Goal: Transaction & Acquisition: Purchase product/service

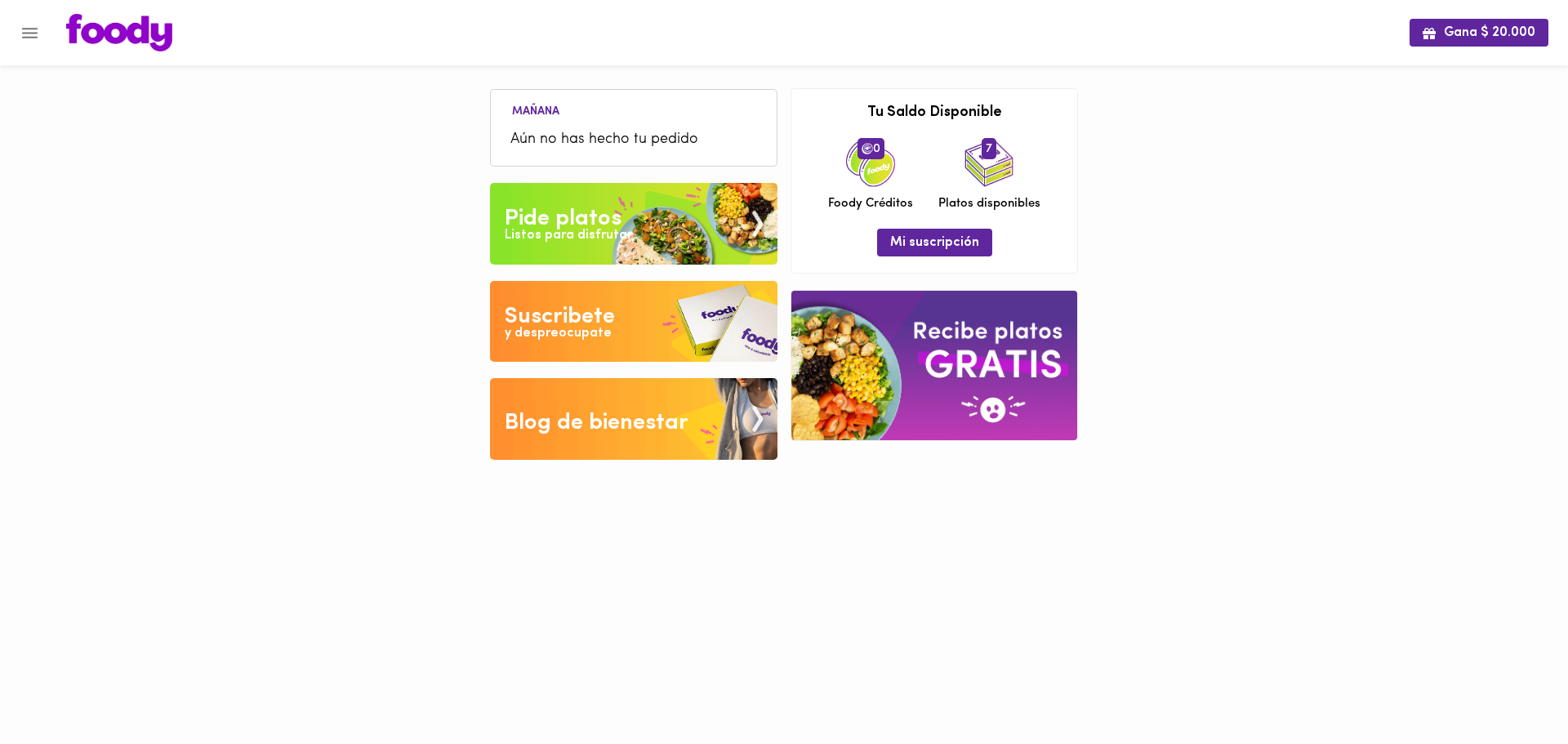
click at [592, 202] on div "Pide platos" at bounding box center [563, 219] width 117 height 32
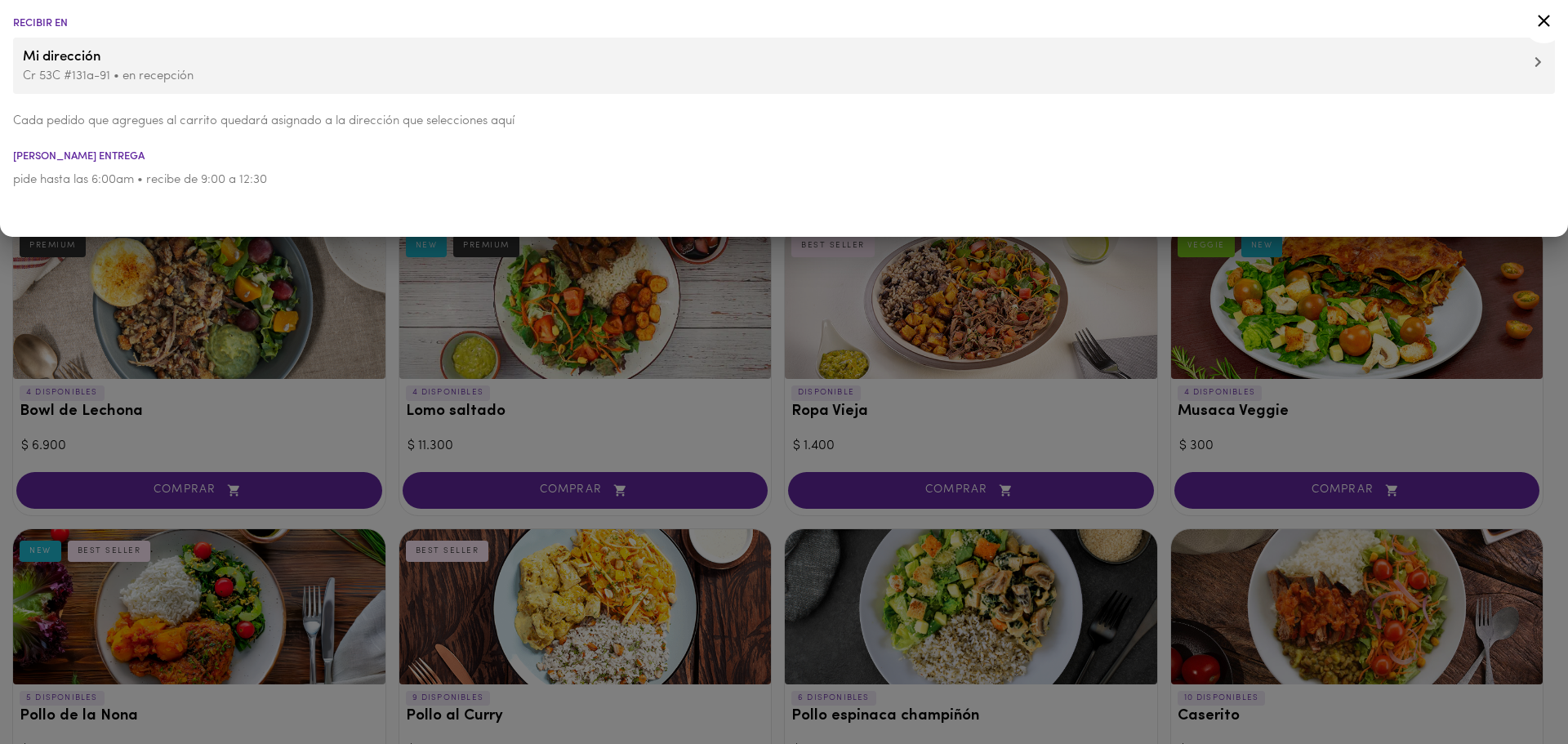
click at [1550, 23] on icon at bounding box center [1544, 21] width 21 height 21
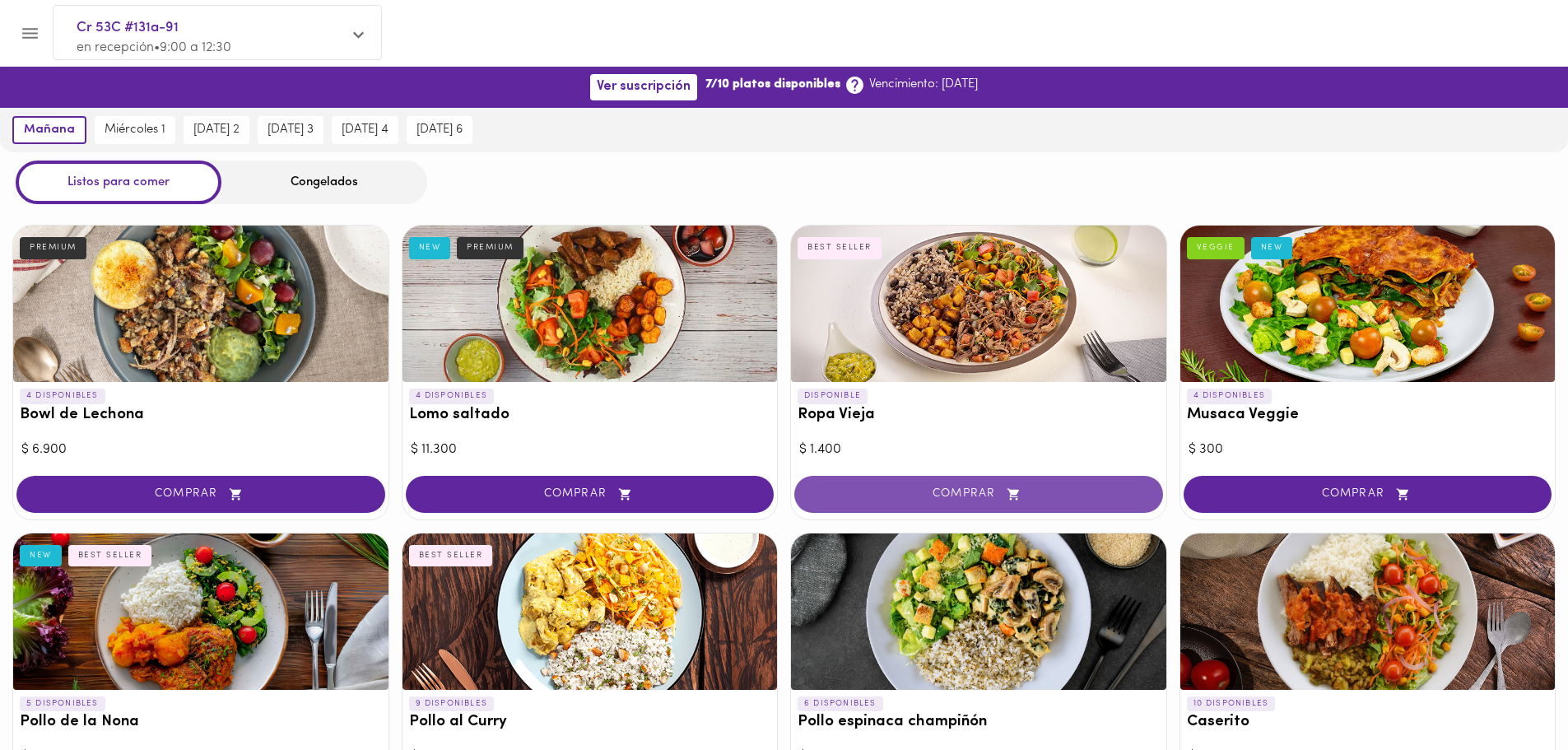
click at [1001, 494] on span "COMPRAR" at bounding box center [978, 494] width 327 height 14
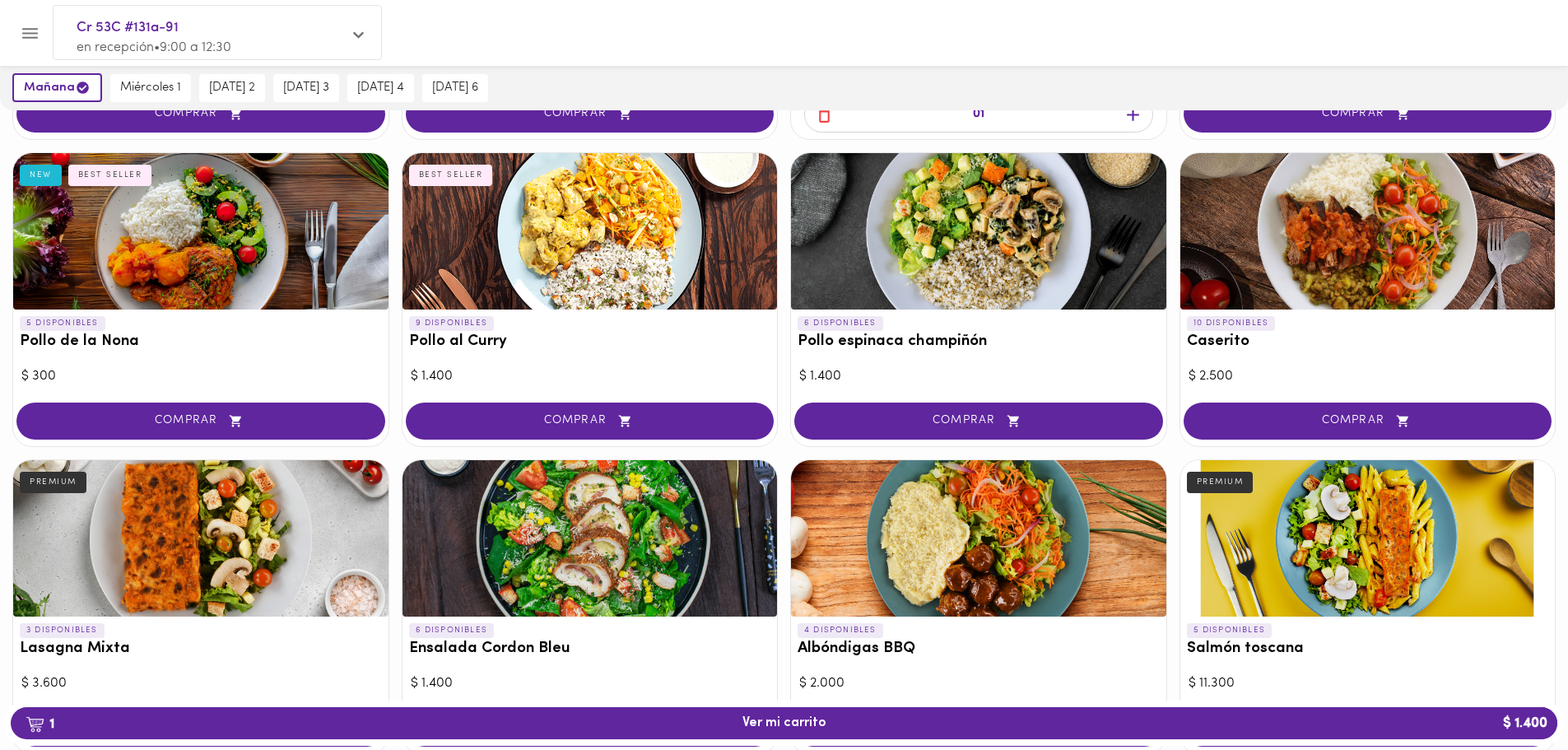
scroll to position [329, 0]
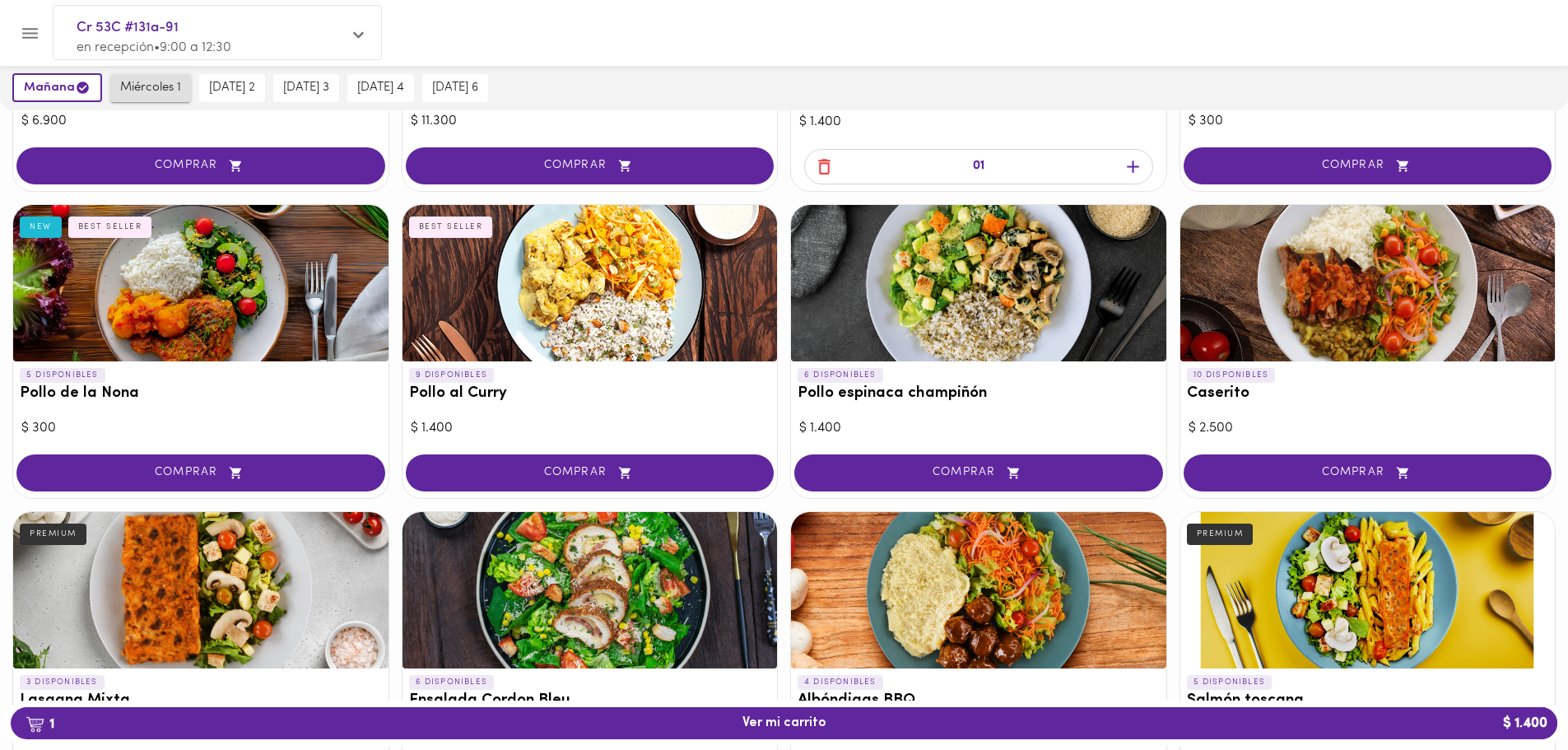
click at [152, 90] on span "miércoles 1" at bounding box center [151, 88] width 61 height 15
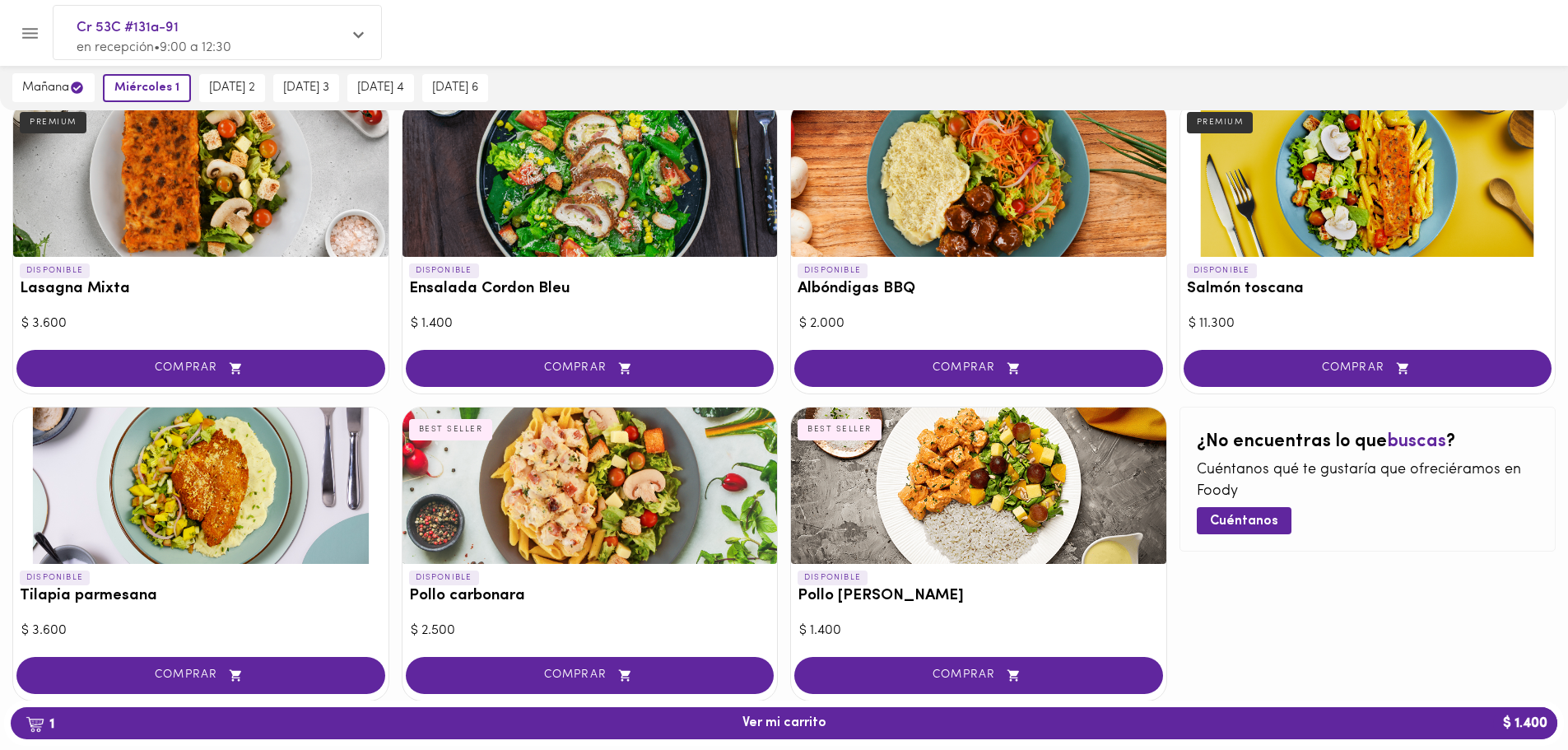
scroll to position [787, 0]
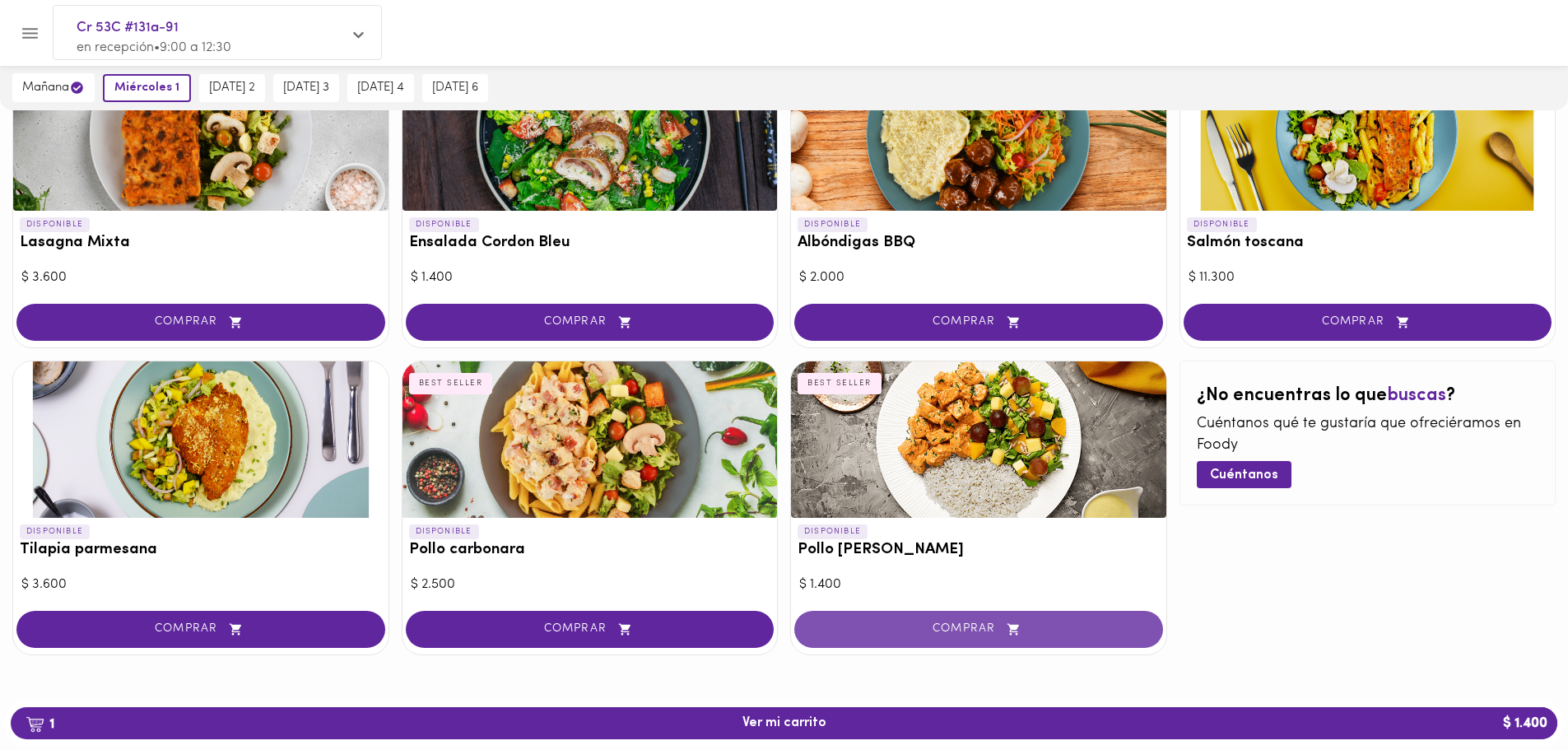
click at [943, 628] on span "COMPRAR" at bounding box center [978, 629] width 327 height 14
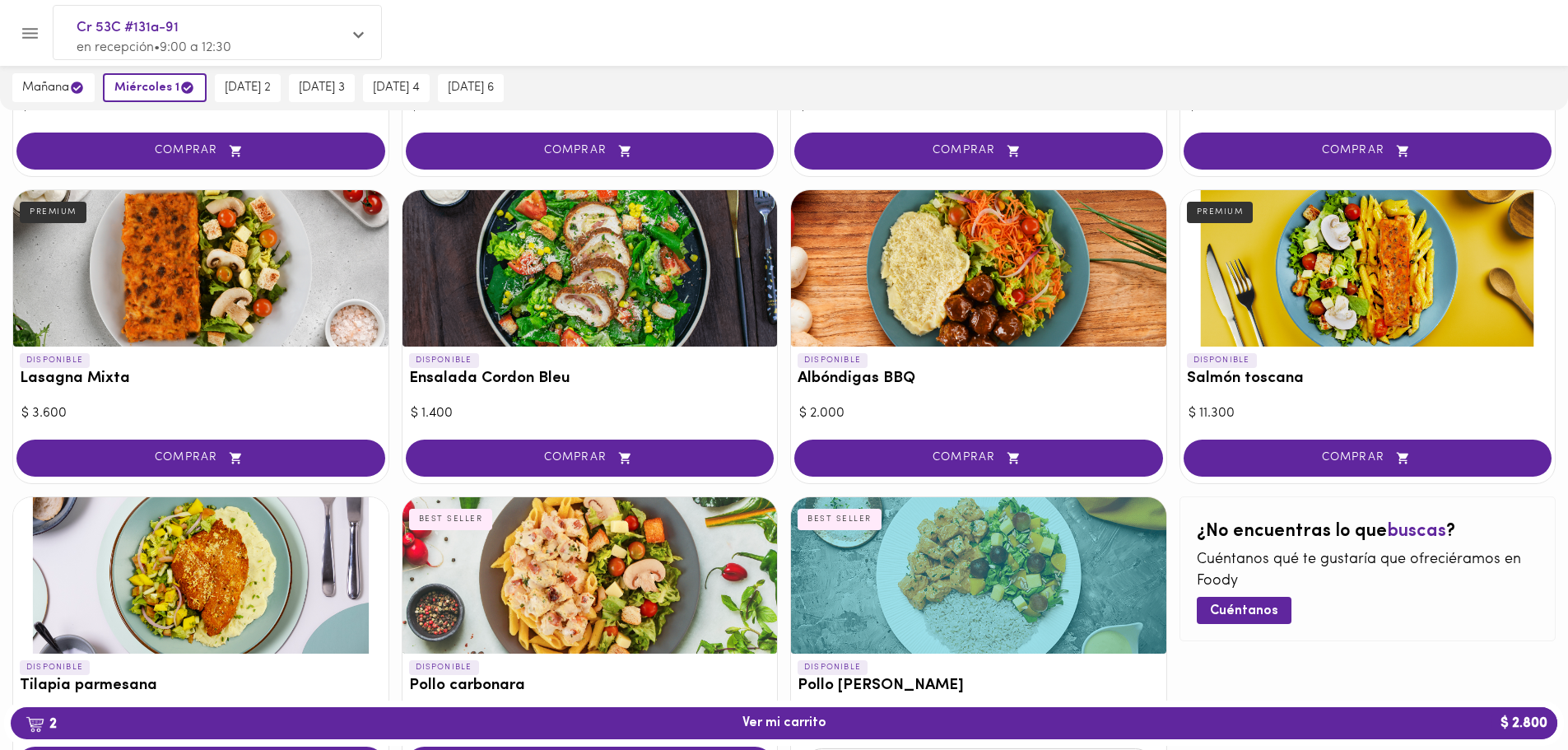
scroll to position [623, 0]
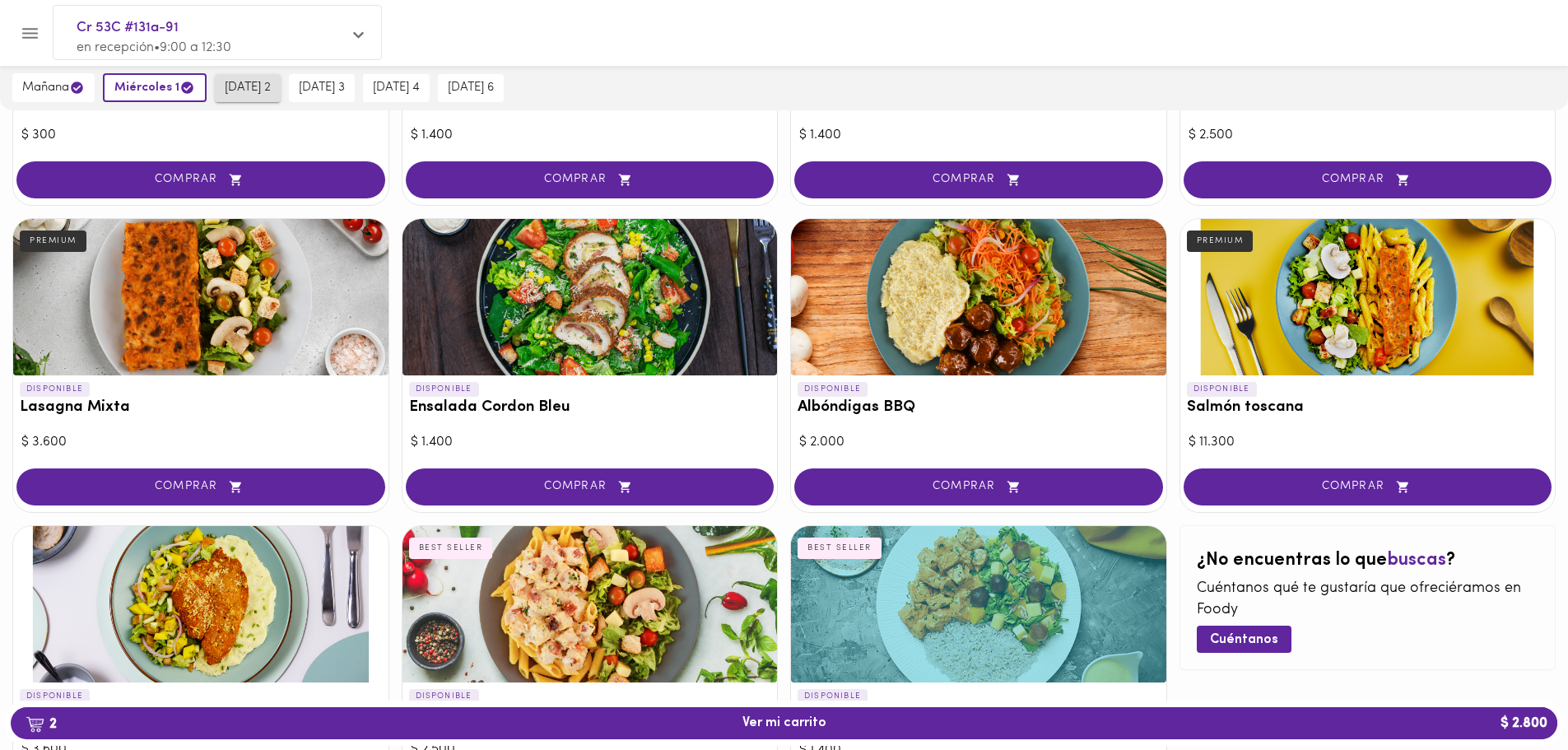
drag, startPoint x: 254, startPoint y: 92, endPoint x: 267, endPoint y: 92, distance: 13.0
click at [256, 92] on span "[DATE] 2" at bounding box center [248, 88] width 46 height 15
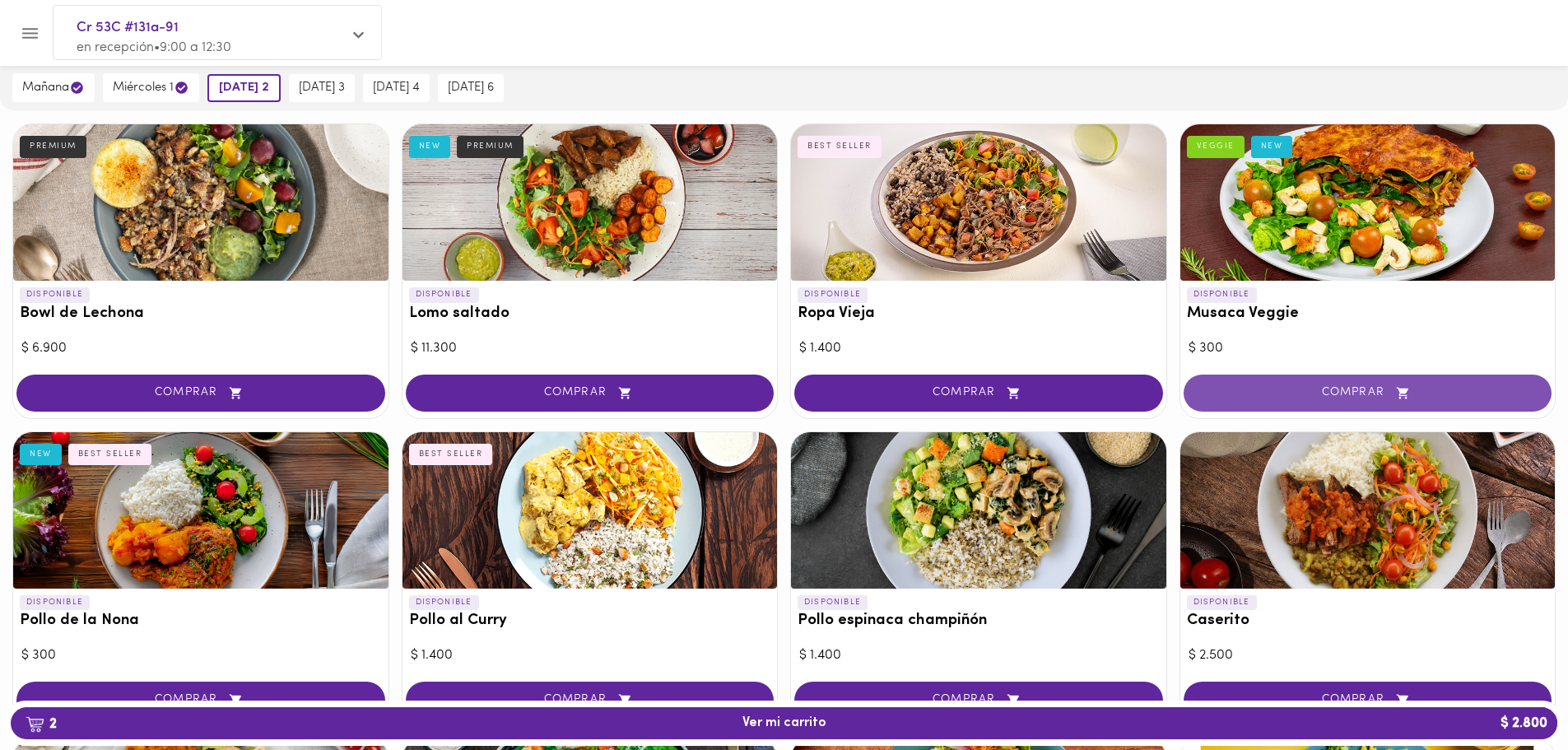
scroll to position [128, 0]
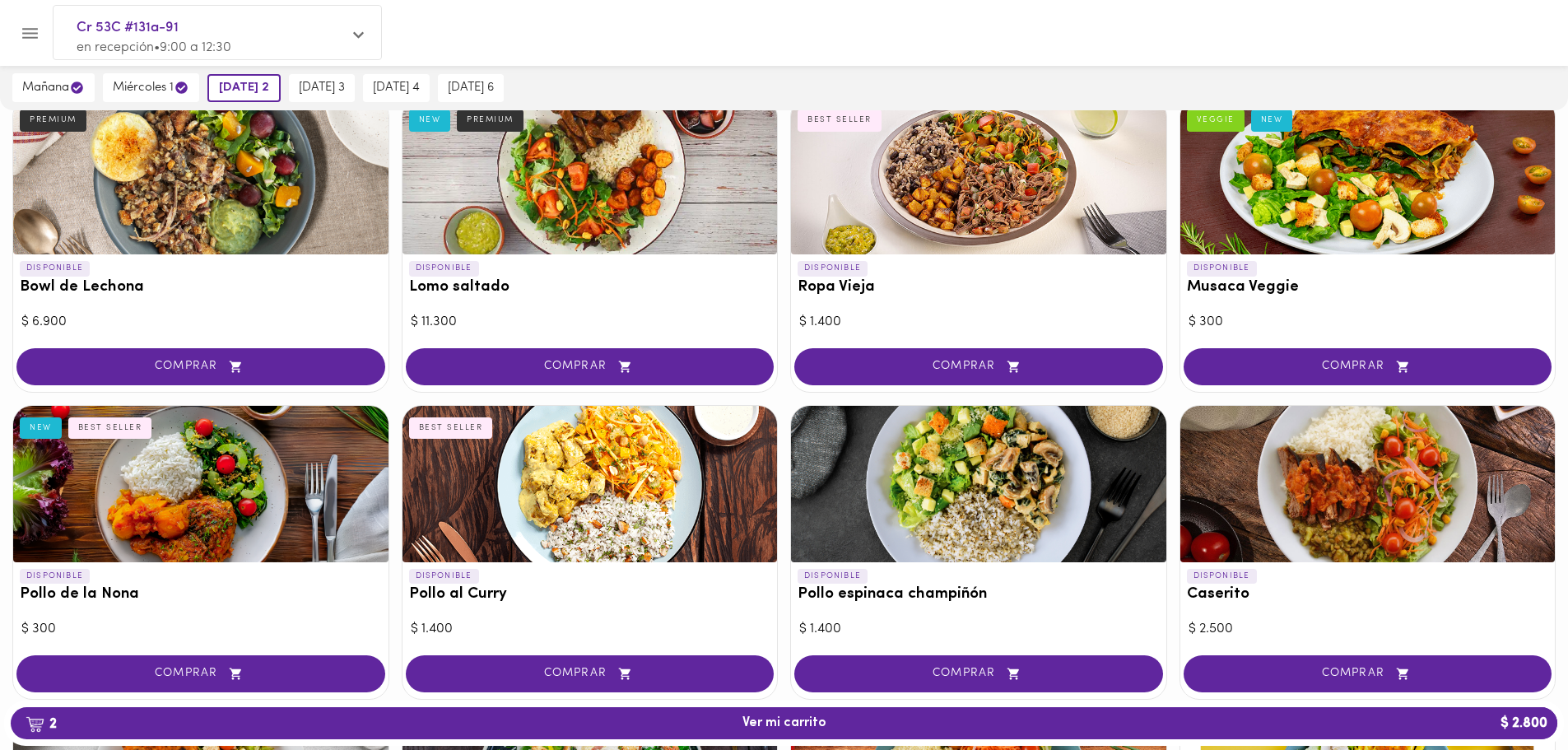
click at [1329, 494] on div at bounding box center [1368, 484] width 375 height 157
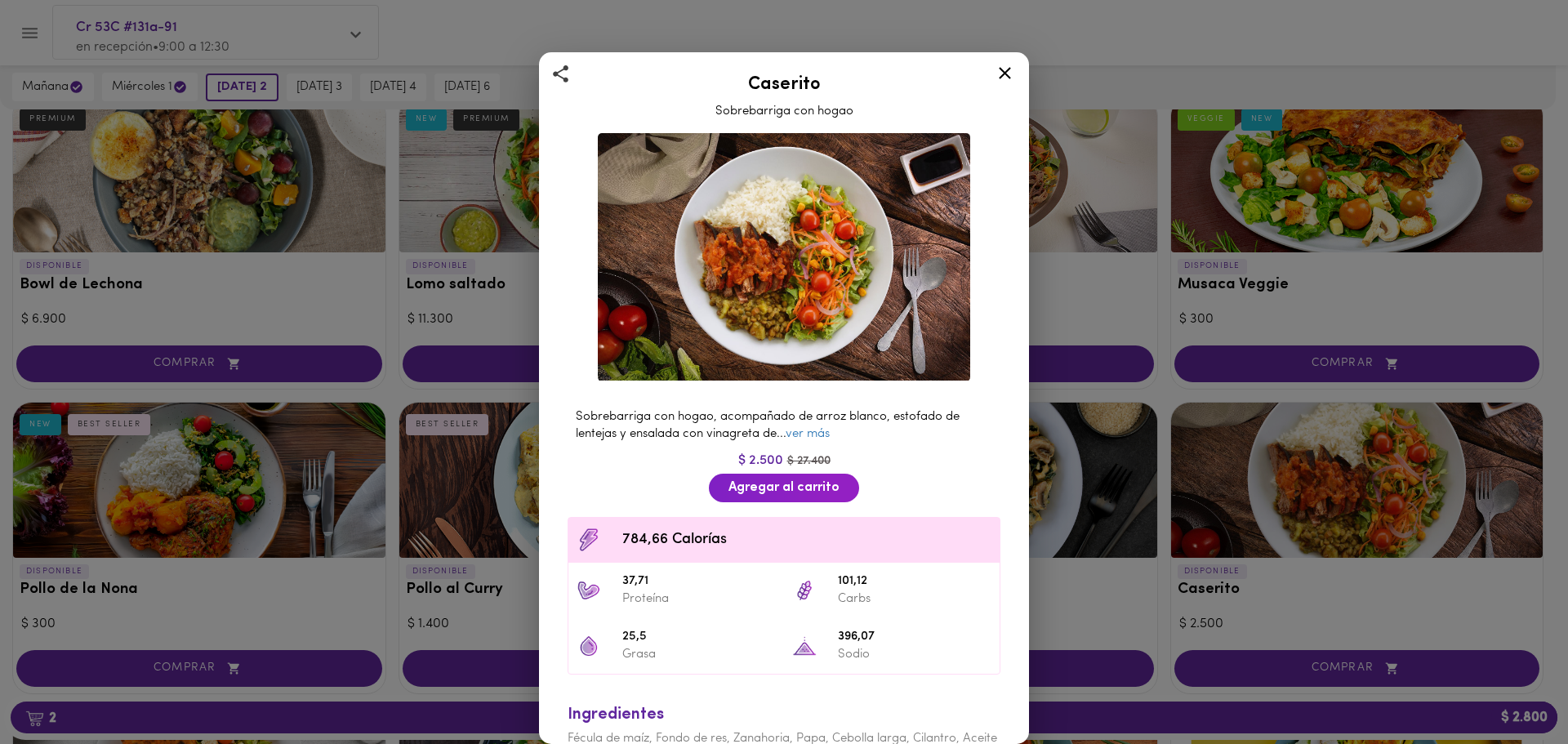
click at [1003, 73] on icon at bounding box center [1005, 73] width 21 height 21
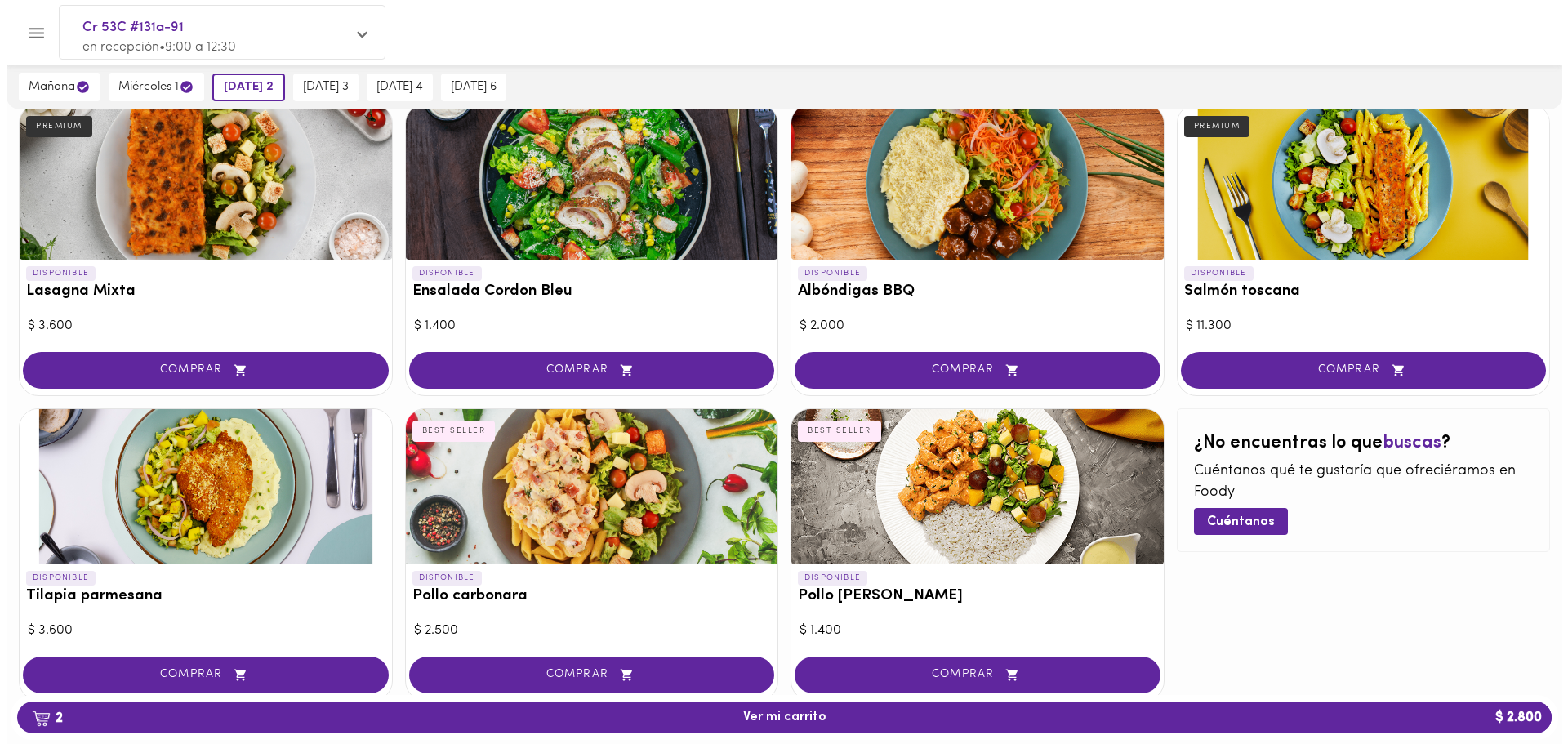
scroll to position [781, 0]
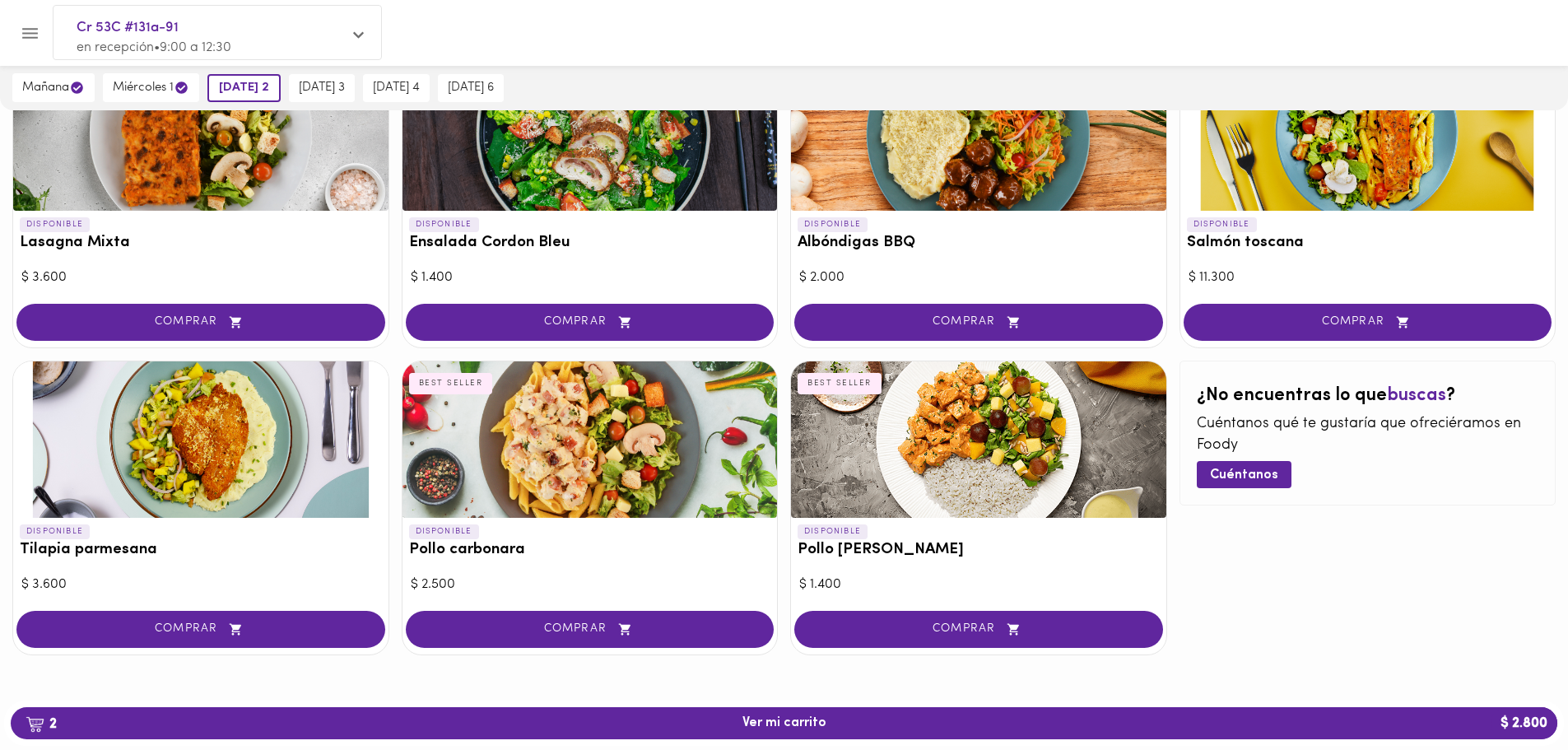
click at [253, 462] on div at bounding box center [201, 440] width 375 height 157
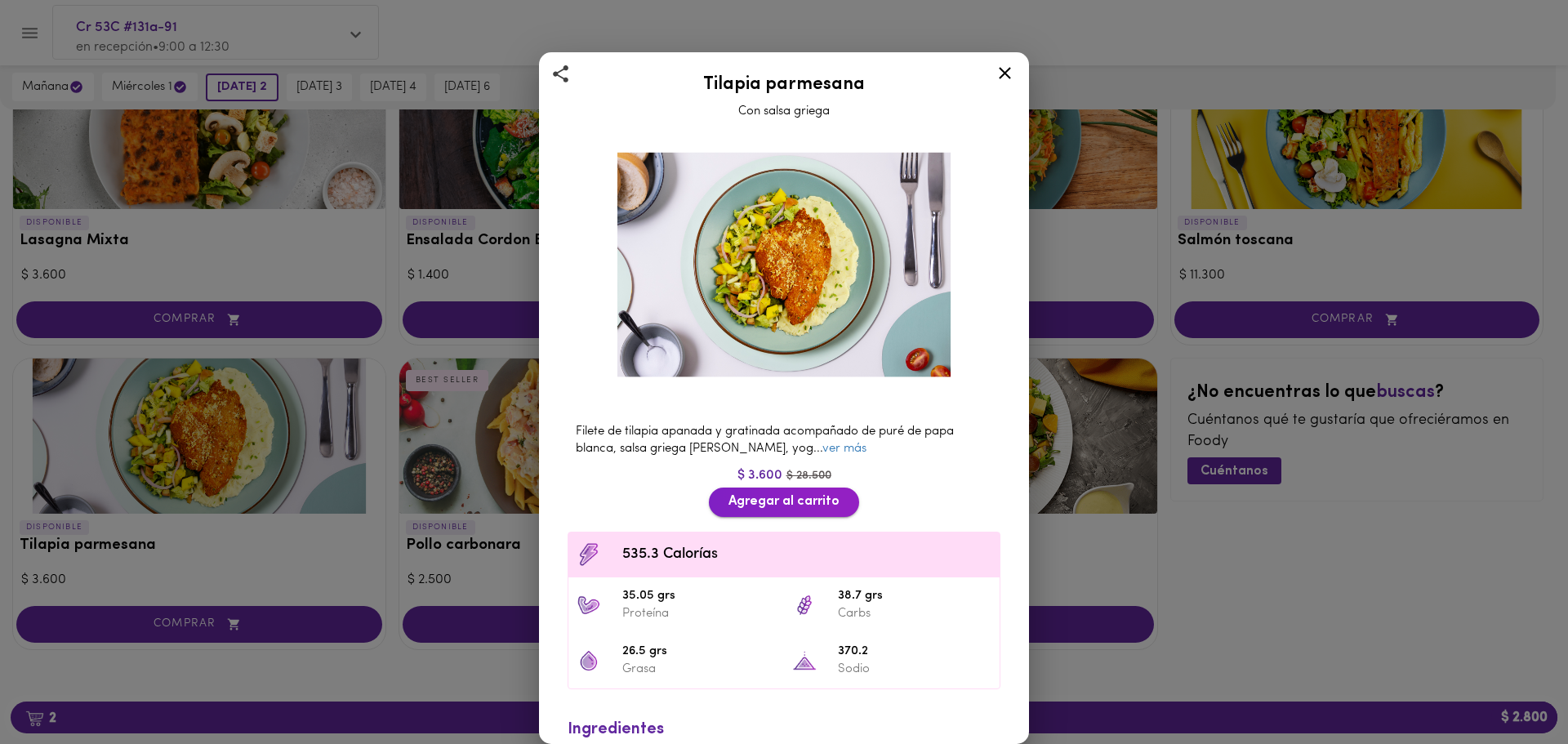
click at [764, 494] on span "Agregar al carrito" at bounding box center [784, 501] width 111 height 15
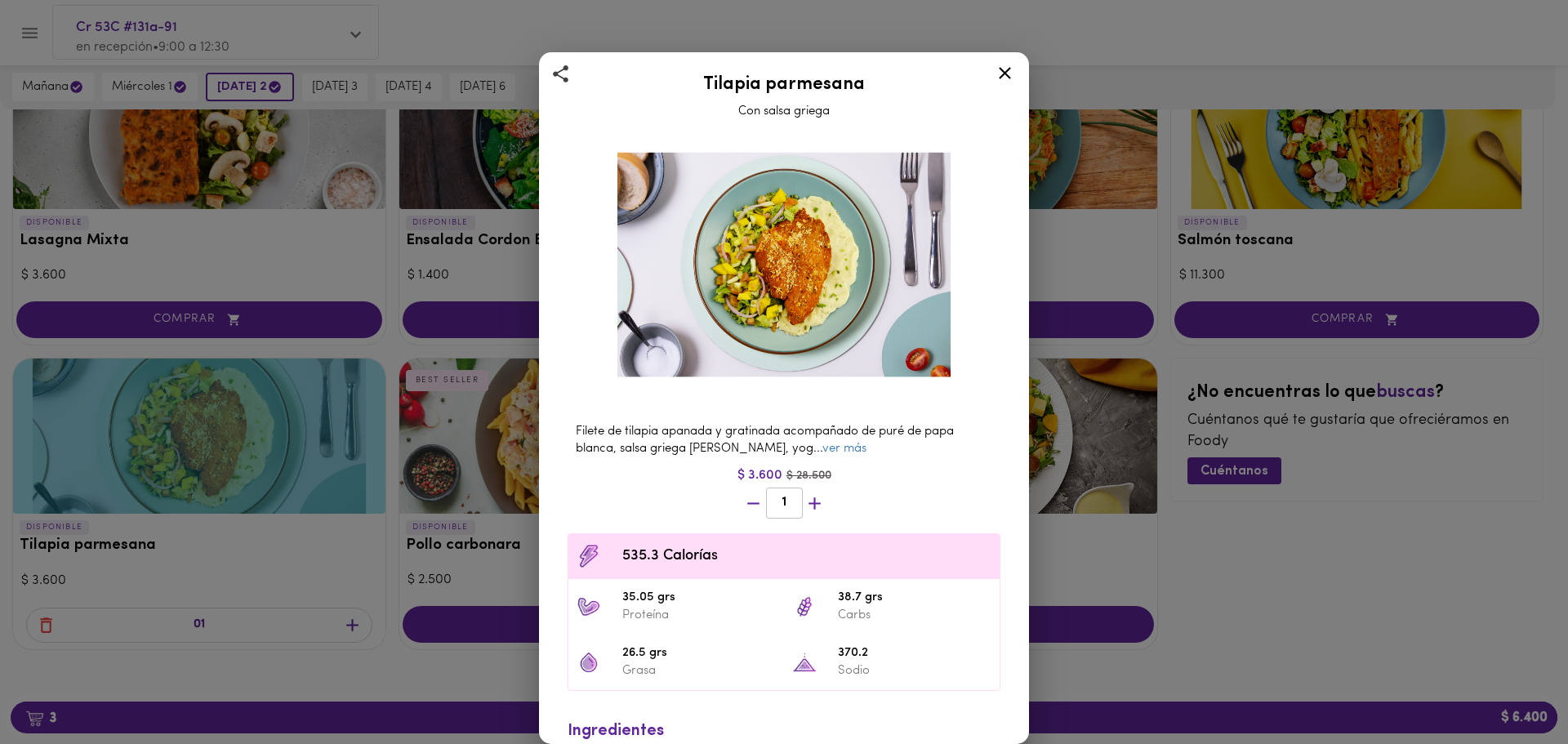
click at [1010, 66] on icon at bounding box center [1005, 73] width 21 height 21
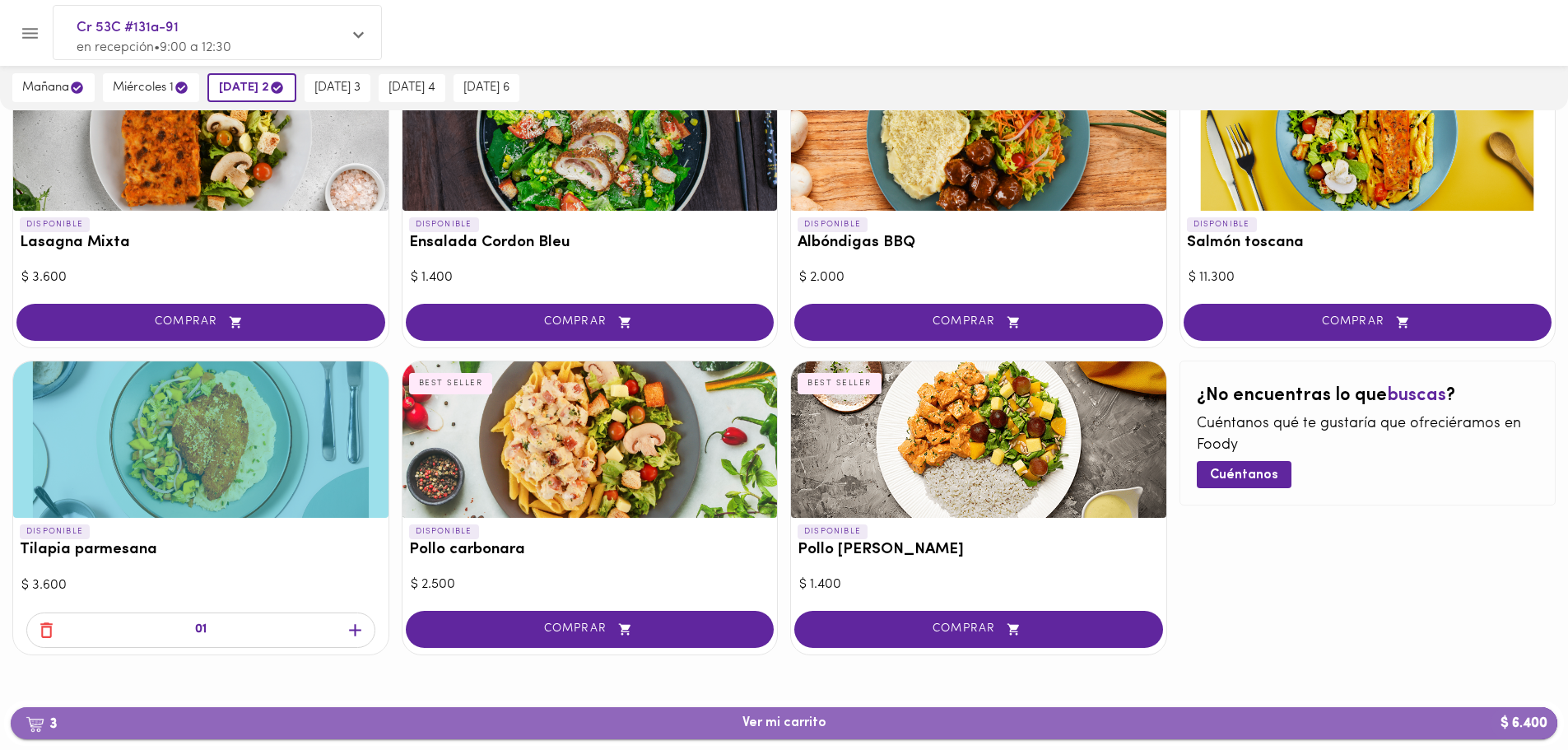
click at [896, 723] on span "3 Ver mi carrito $ 6.400" at bounding box center [784, 723] width 1520 height 15
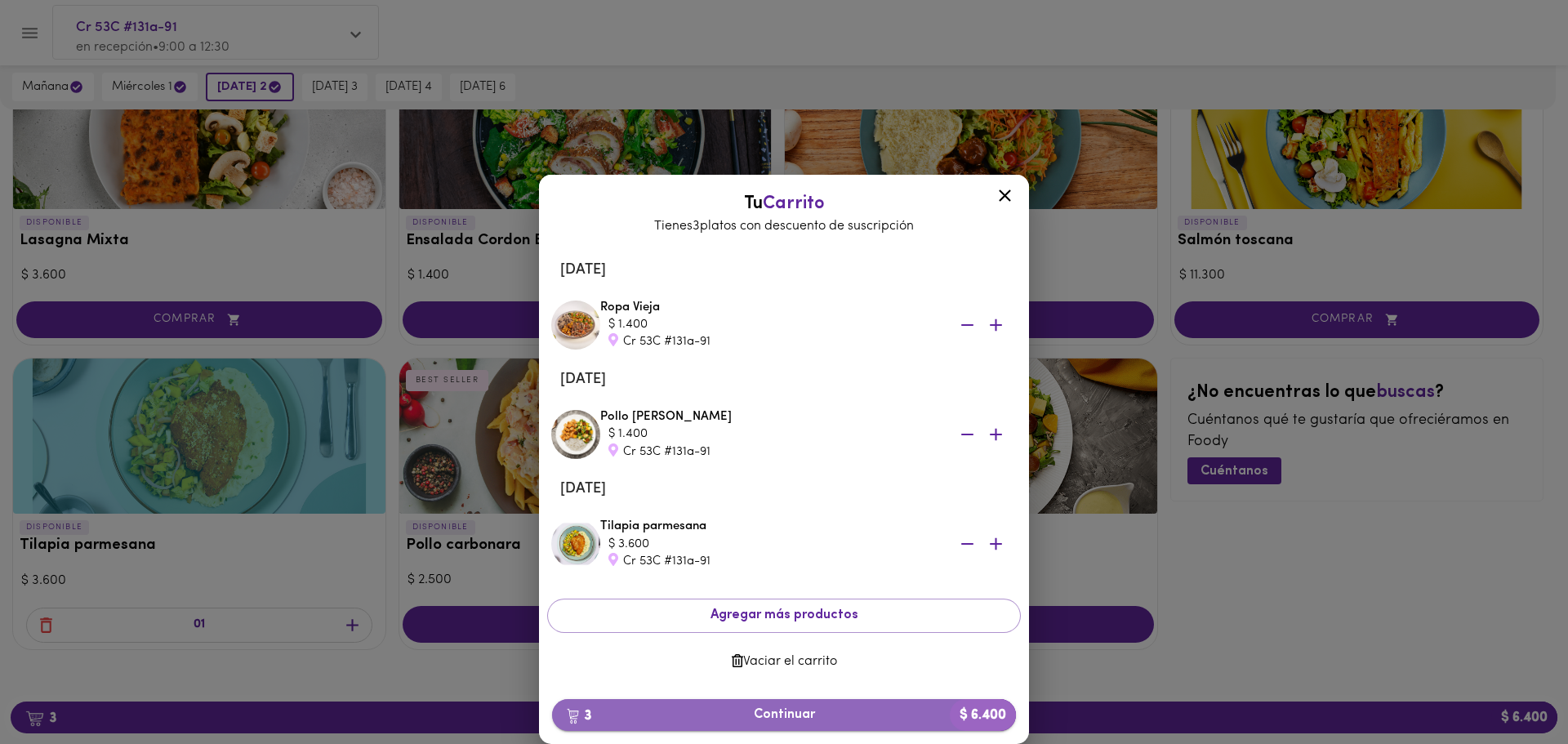
click at [827, 708] on span "3 Continuar $ 6.400" at bounding box center [784, 715] width 438 height 15
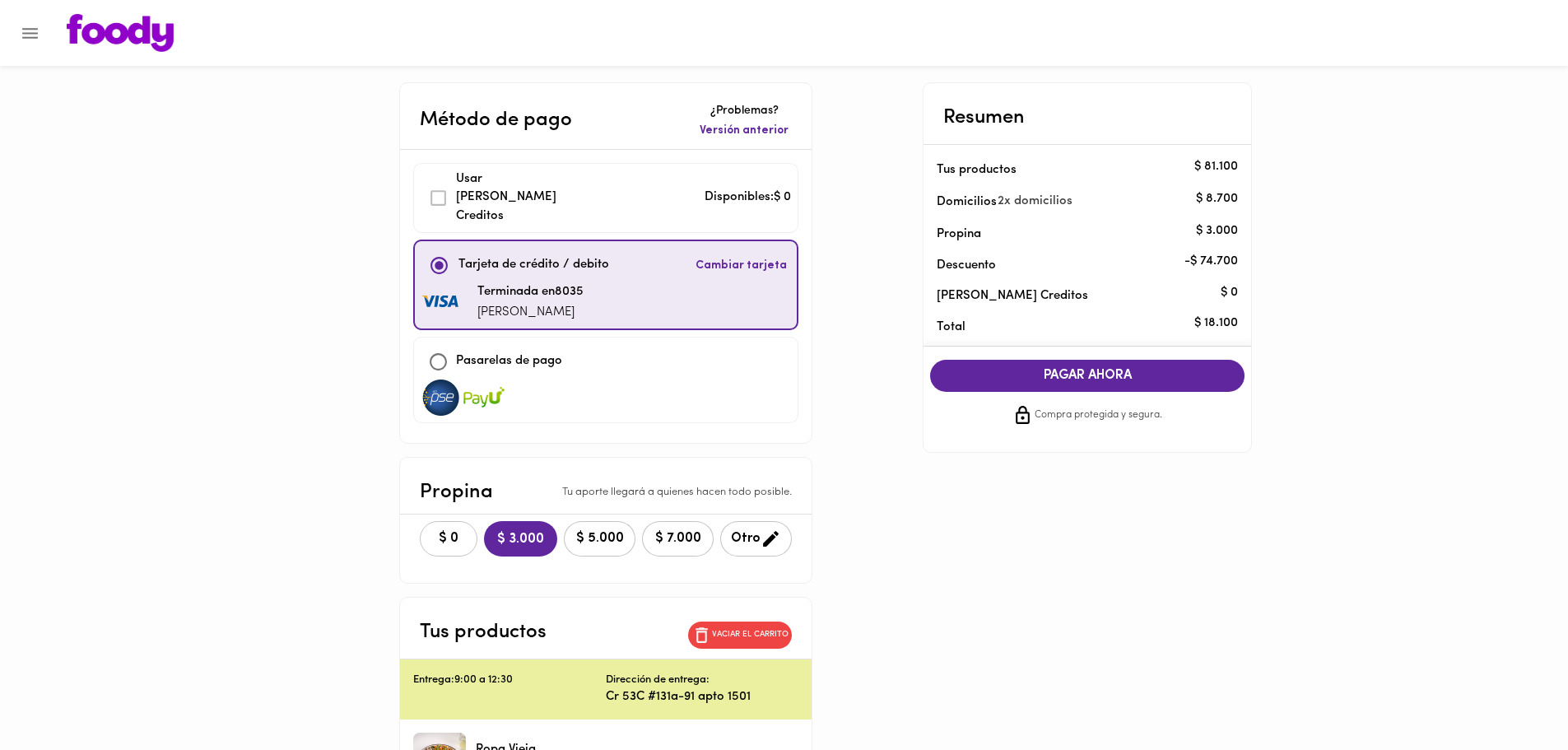
click at [443, 521] on button "$ 0" at bounding box center [448, 538] width 58 height 35
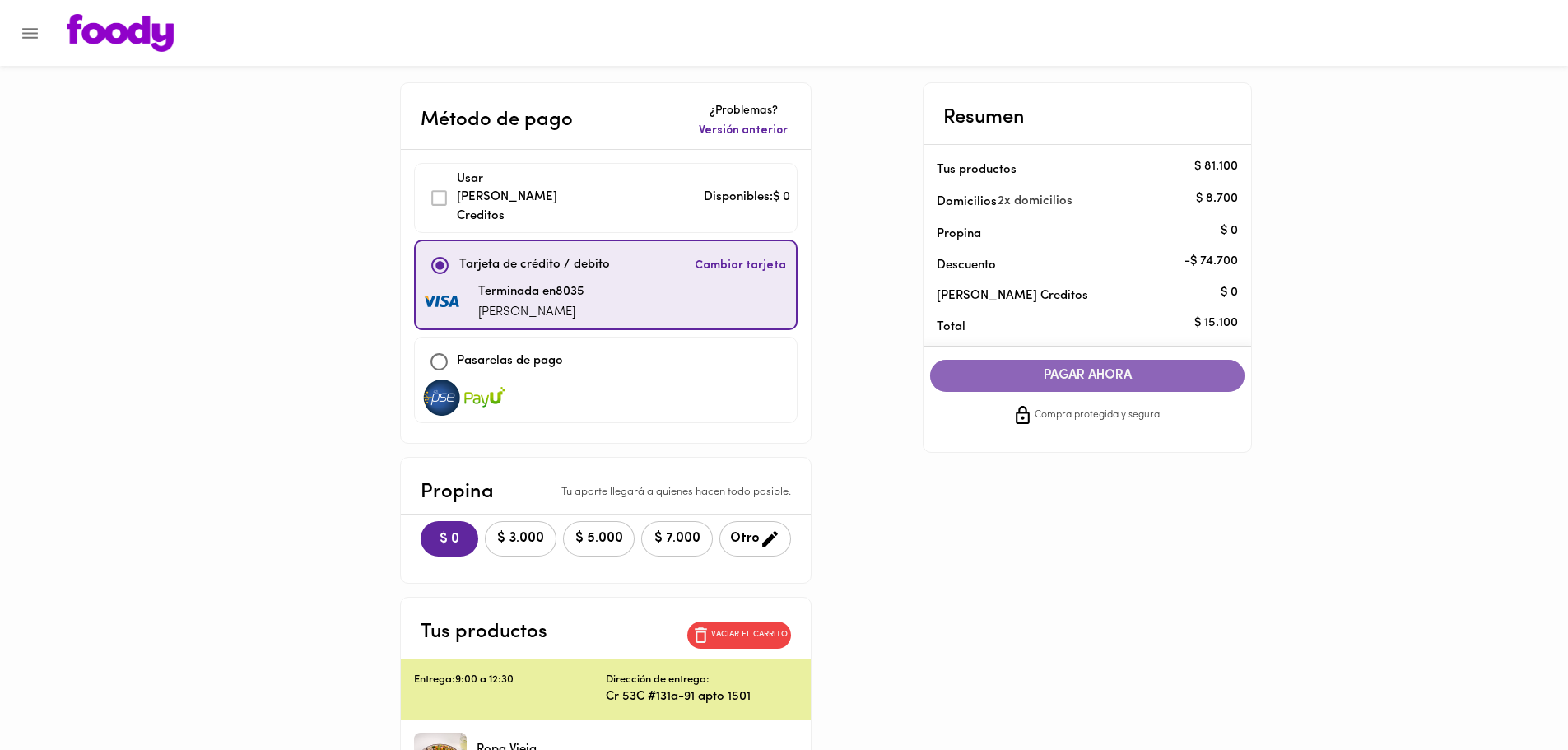
click at [1137, 382] on span "PAGAR AHORA" at bounding box center [1087, 375] width 282 height 15
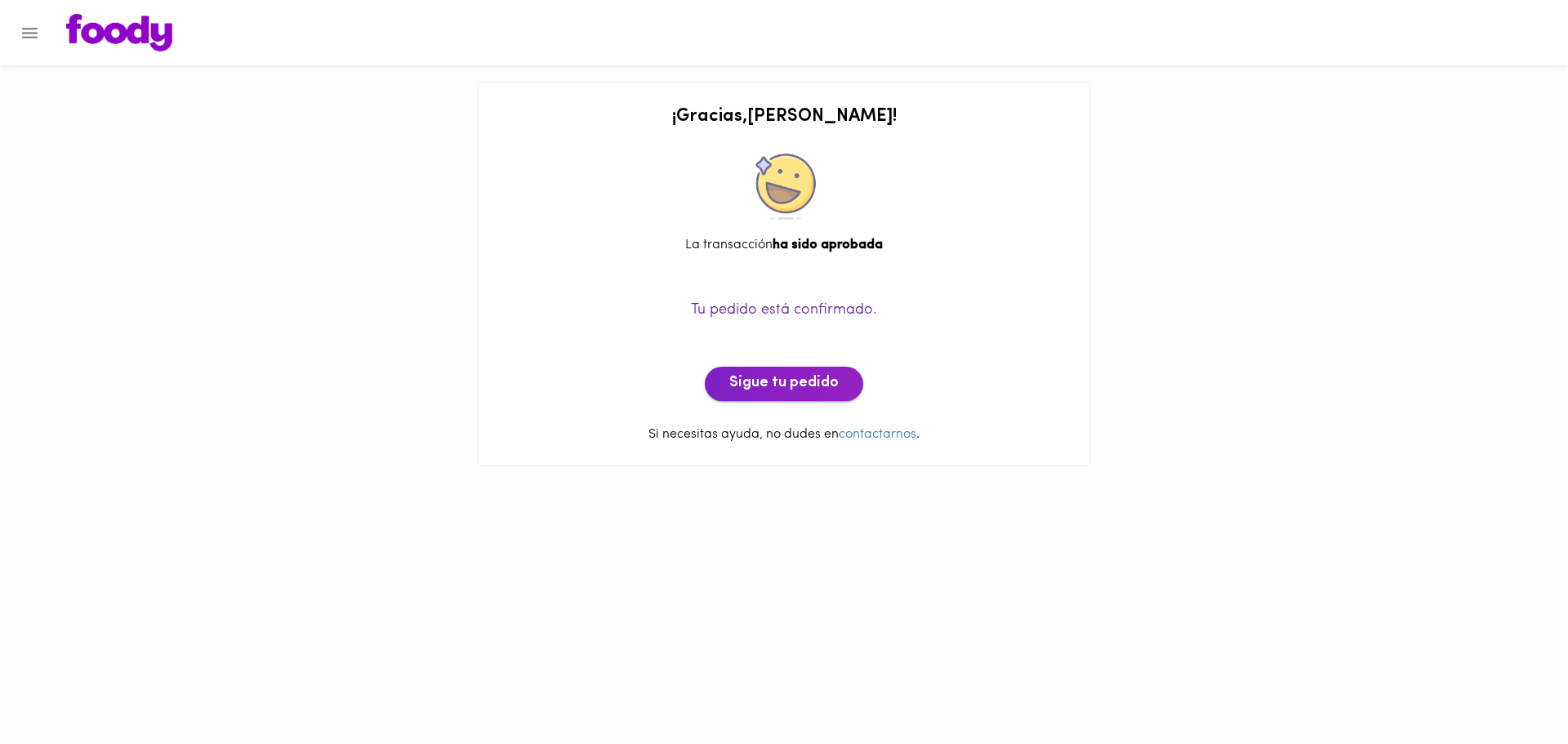
click at [795, 381] on span "Sigue tu pedido" at bounding box center [784, 384] width 109 height 18
